Goal: Transaction & Acquisition: Purchase product/service

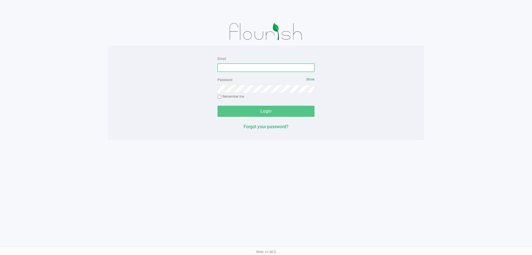
click at [236, 68] on input "Email" at bounding box center [266, 67] width 97 height 8
click at [237, 67] on input "Email" at bounding box center [266, 67] width 97 height 8
type input "[EMAIL_ADDRESS][DOMAIN_NAME]"
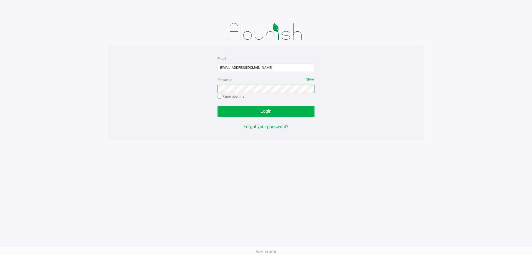
click at [218, 106] on button "Login" at bounding box center [266, 111] width 97 height 11
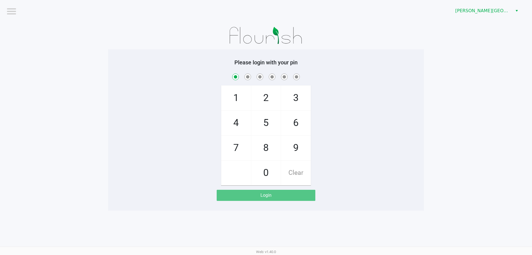
checkbox input "true"
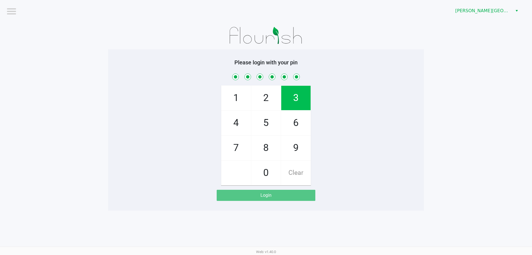
checkbox input "true"
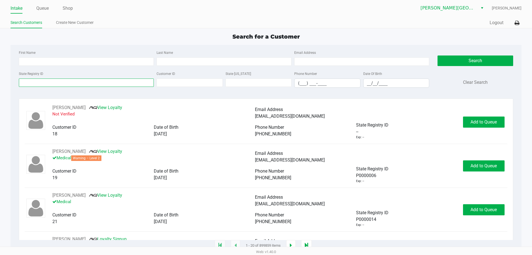
click at [50, 84] on input "State Registry ID" at bounding box center [86, 82] width 135 height 8
click at [45, 9] on link "Queue" at bounding box center [42, 8] width 12 height 8
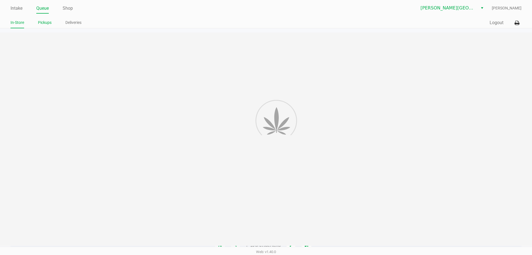
click at [46, 22] on link "Pickups" at bounding box center [45, 22] width 14 height 7
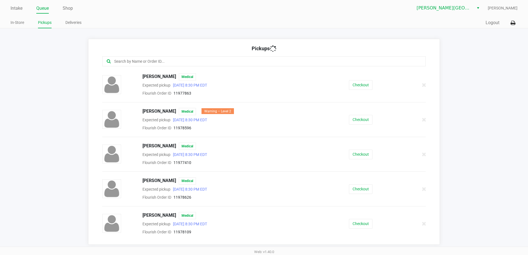
click at [192, 60] on input "text" at bounding box center [255, 61] width 283 height 6
click at [354, 117] on button "Checkout" at bounding box center [361, 120] width 24 height 10
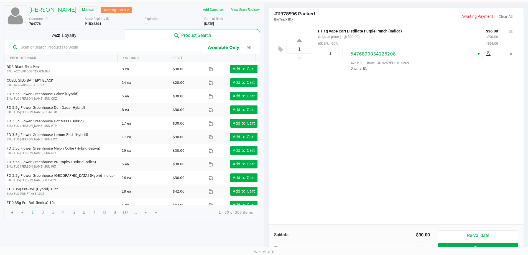
scroll to position [57, 0]
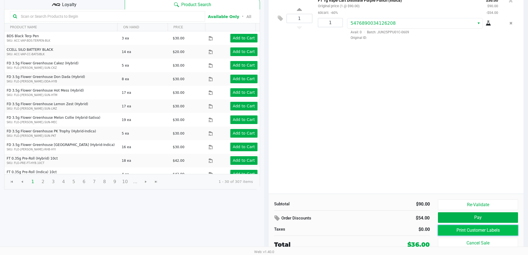
click at [478, 231] on button "Print Customer Labels" at bounding box center [478, 230] width 80 height 11
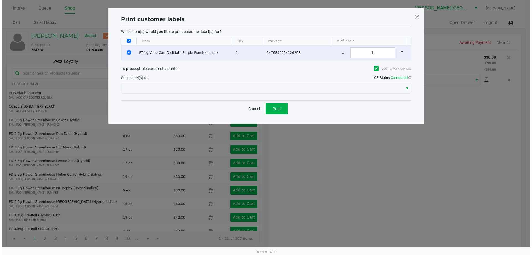
scroll to position [0, 0]
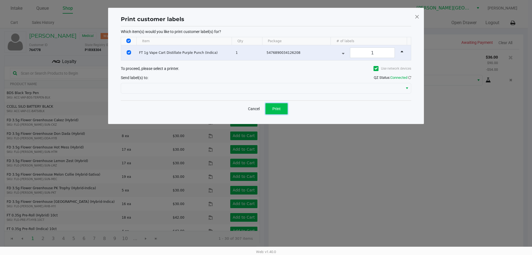
click at [278, 109] on span "Print" at bounding box center [276, 108] width 8 height 4
click at [231, 78] on div "Send label(s) to: QZ Status: Connected" at bounding box center [266, 77] width 290 height 8
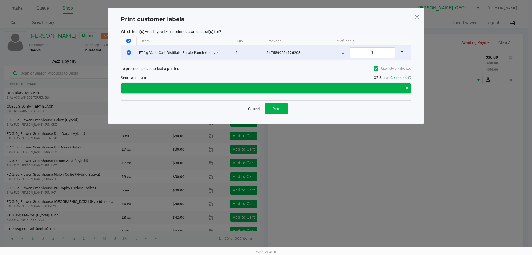
click at [324, 88] on span at bounding box center [261, 88] width 275 height 7
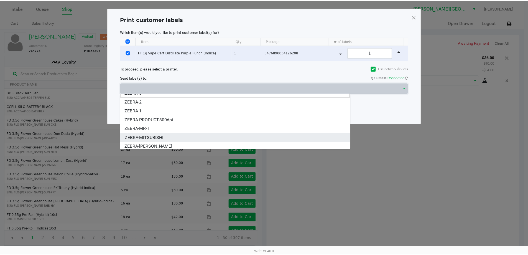
scroll to position [7, 0]
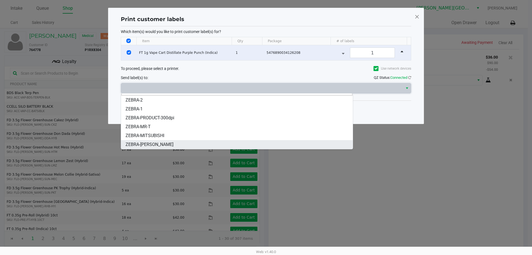
click at [236, 147] on li "ZEBRA-[PERSON_NAME]" at bounding box center [237, 144] width 232 height 9
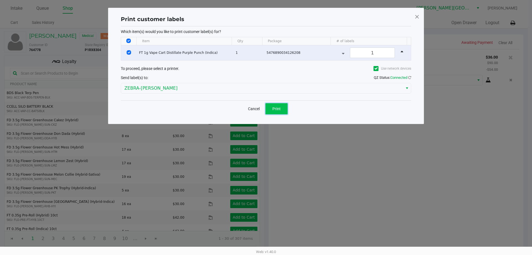
click at [279, 103] on button "Print" at bounding box center [276, 108] width 22 height 11
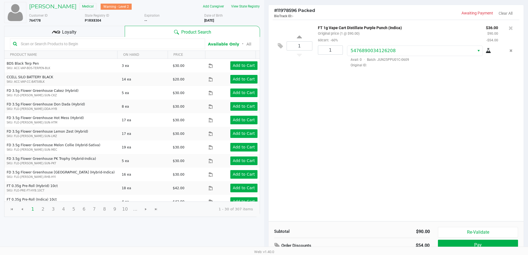
scroll to position [57, 0]
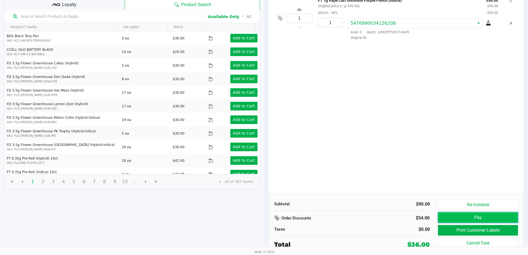
click at [488, 214] on button "Pay" at bounding box center [478, 217] width 80 height 11
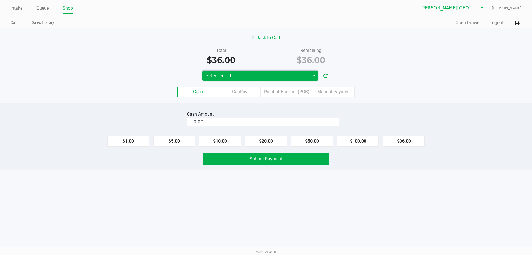
click at [229, 75] on span "Select a Till" at bounding box center [256, 75] width 101 height 7
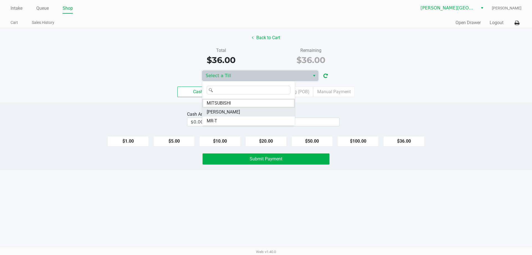
click at [221, 113] on span "[PERSON_NAME]" at bounding box center [223, 112] width 33 height 7
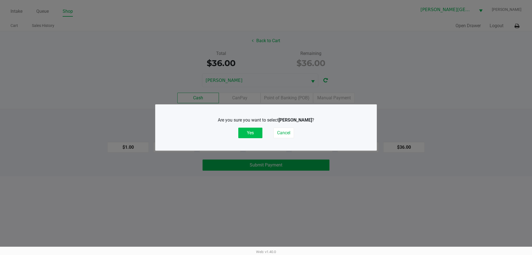
click at [255, 129] on button "Yes" at bounding box center [250, 132] width 24 height 11
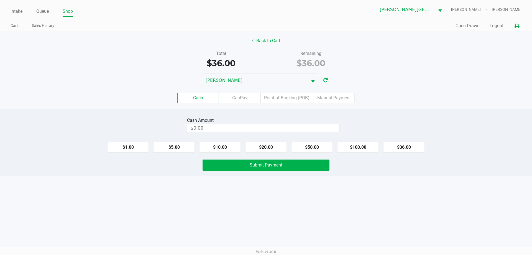
click at [516, 23] on button at bounding box center [516, 26] width 9 height 10
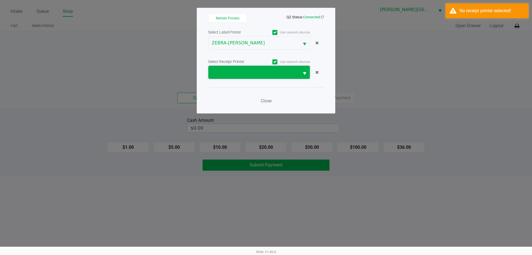
click at [268, 73] on span at bounding box center [254, 72] width 84 height 7
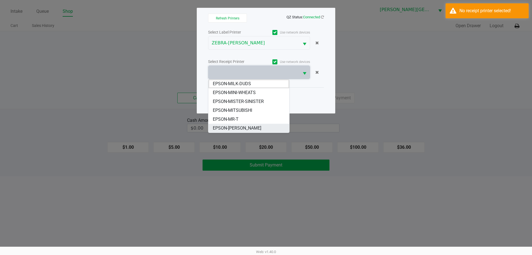
click at [256, 129] on span "EPSON-[PERSON_NAME]" at bounding box center [237, 128] width 48 height 7
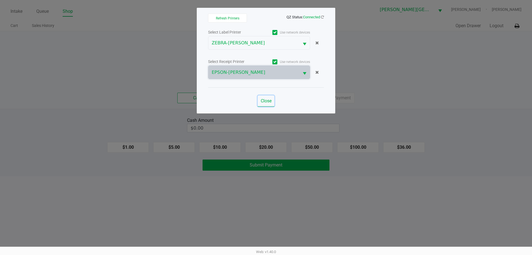
click at [267, 99] on span "Close" at bounding box center [266, 100] width 11 height 5
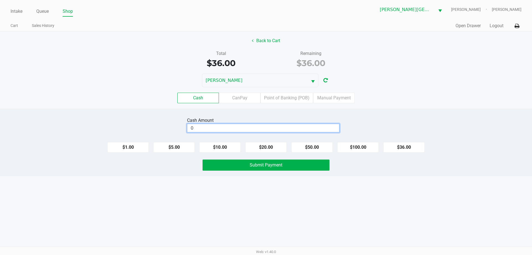
click at [257, 128] on input "0" at bounding box center [263, 128] width 152 height 8
type input "$40.00"
click at [259, 166] on span "Submit Payment" at bounding box center [266, 164] width 33 height 5
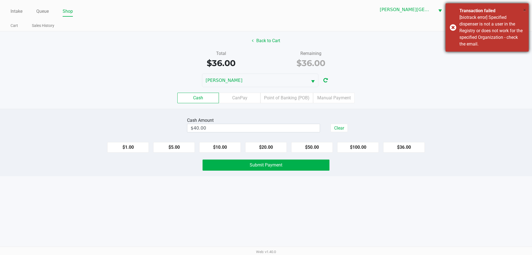
click at [524, 12] on span "×" at bounding box center [524, 10] width 3 height 7
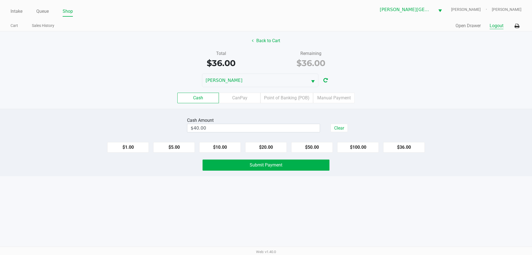
click at [499, 25] on button "Logout" at bounding box center [497, 25] width 14 height 7
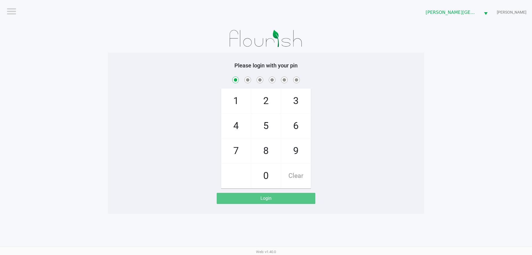
checkbox input "true"
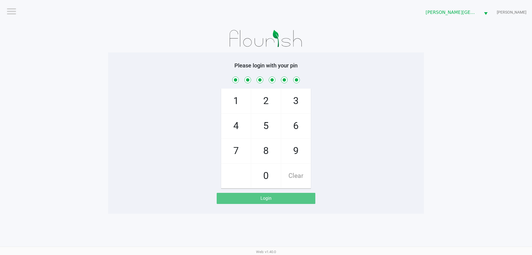
checkbox input "true"
